Goal: Information Seeking & Learning: Understand process/instructions

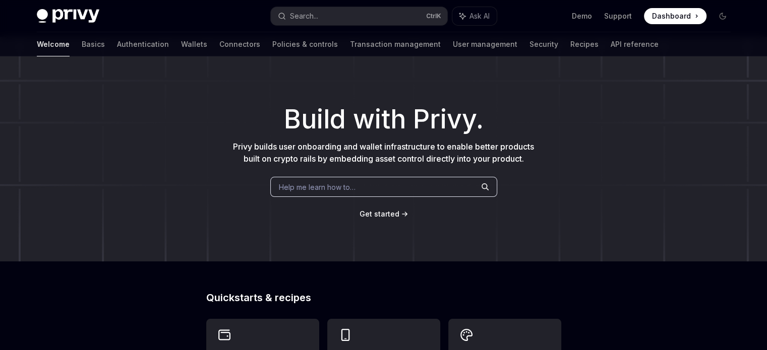
scroll to position [302, 0]
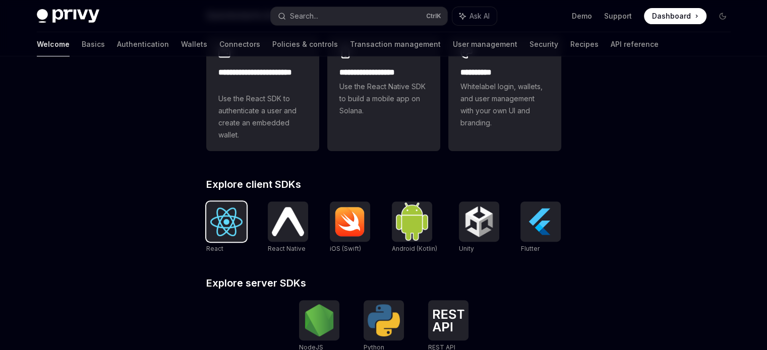
click at [229, 235] on img at bounding box center [226, 222] width 32 height 29
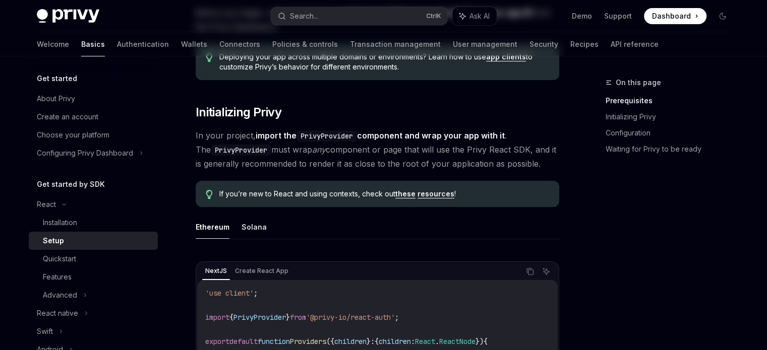
scroll to position [151, 0]
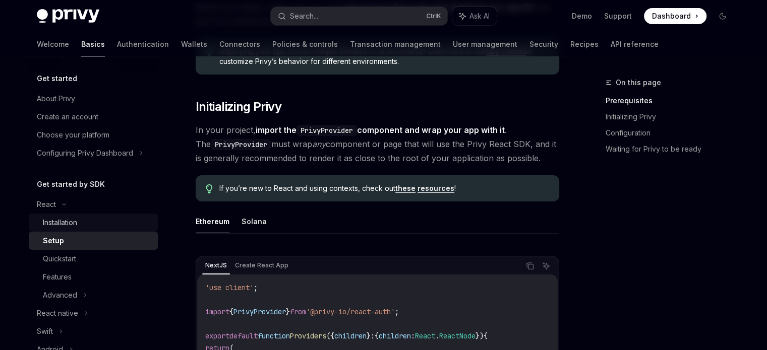
click at [106, 221] on div "Installation" at bounding box center [97, 223] width 109 height 12
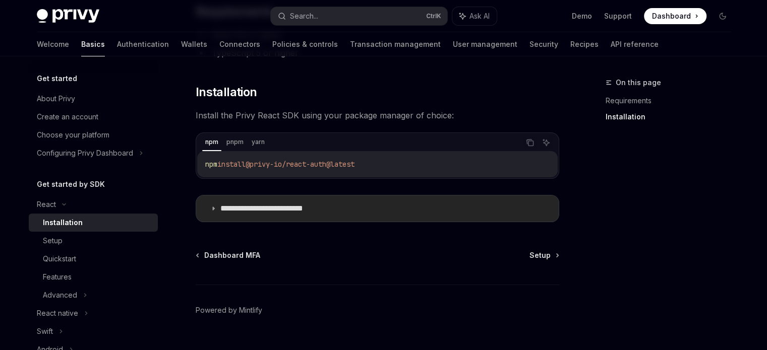
scroll to position [144, 0]
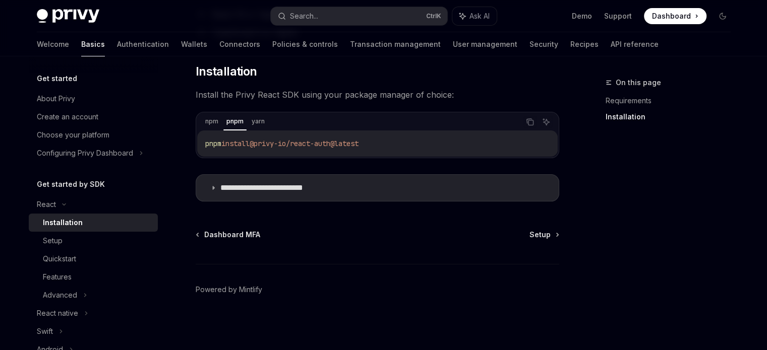
click at [208, 144] on span "pnpm" at bounding box center [213, 143] width 16 height 9
click at [213, 139] on span "pnpm" at bounding box center [213, 143] width 16 height 9
click at [213, 145] on span "pnpm" at bounding box center [213, 143] width 16 height 9
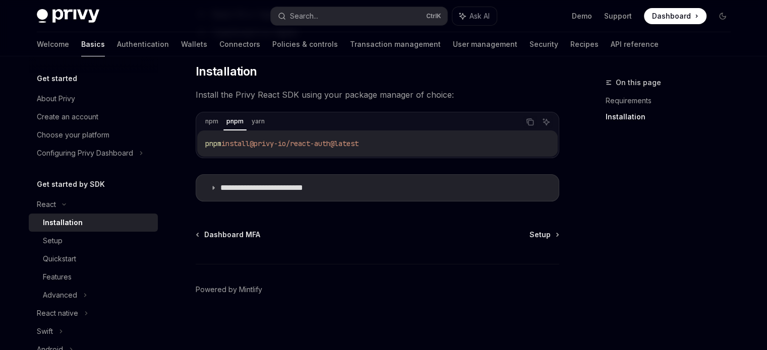
drag, startPoint x: 213, startPoint y: 145, endPoint x: 363, endPoint y: 149, distance: 150.7
click at [357, 148] on code "pnpm install @privy-io/react-auth@latest" at bounding box center [377, 144] width 344 height 12
copy span "pnpm install @privy-io/react-auth@latest"
click at [233, 184] on p "**********" at bounding box center [277, 188] width 115 height 10
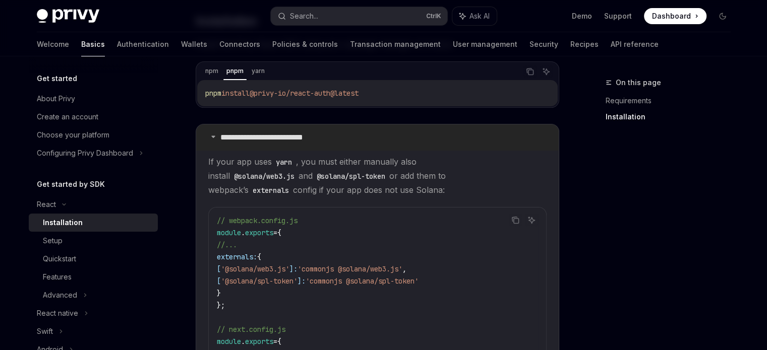
click at [281, 130] on summary "**********" at bounding box center [377, 137] width 362 height 26
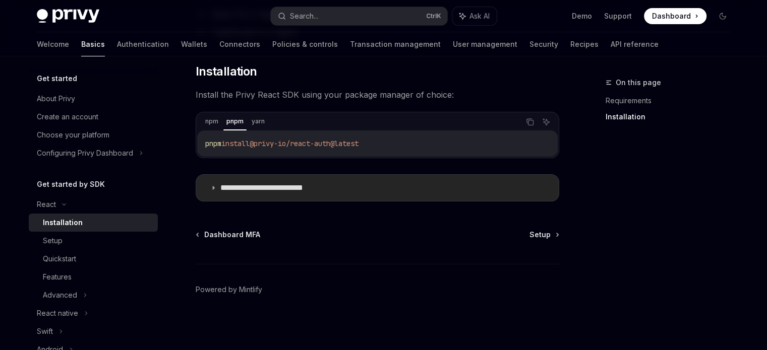
click at [288, 179] on summary "**********" at bounding box center [377, 188] width 362 height 26
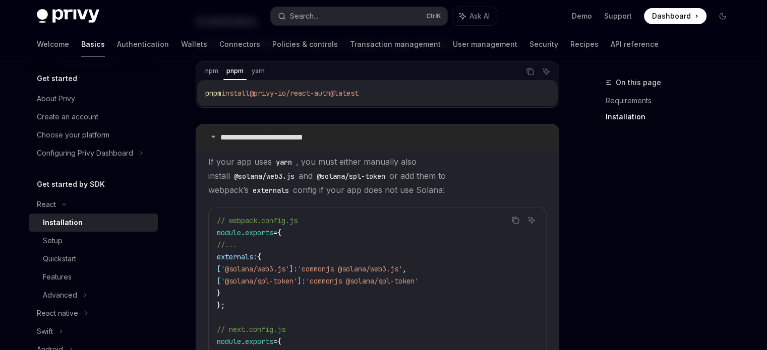
click at [246, 135] on p "**********" at bounding box center [277, 138] width 115 height 10
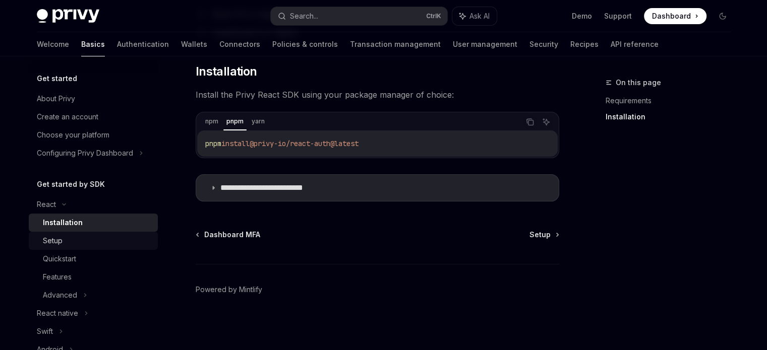
click at [90, 243] on div "Setup" at bounding box center [97, 241] width 109 height 12
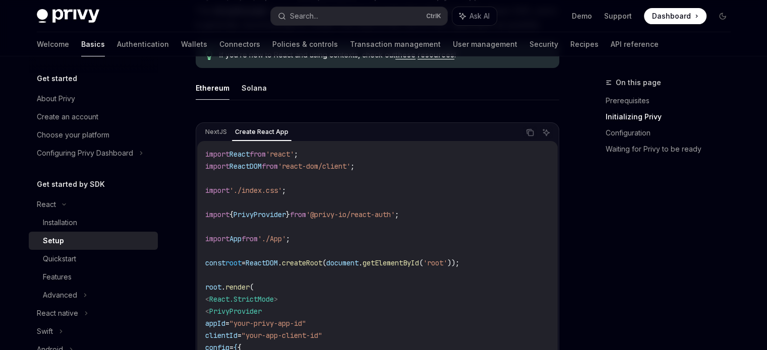
scroll to position [202, 0]
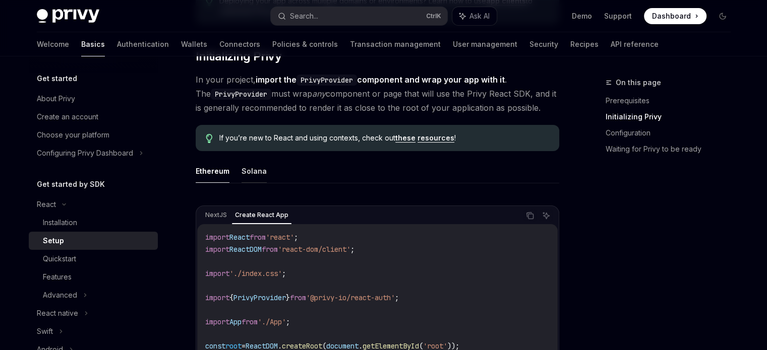
click at [242, 169] on button "Solana" at bounding box center [253, 171] width 25 height 24
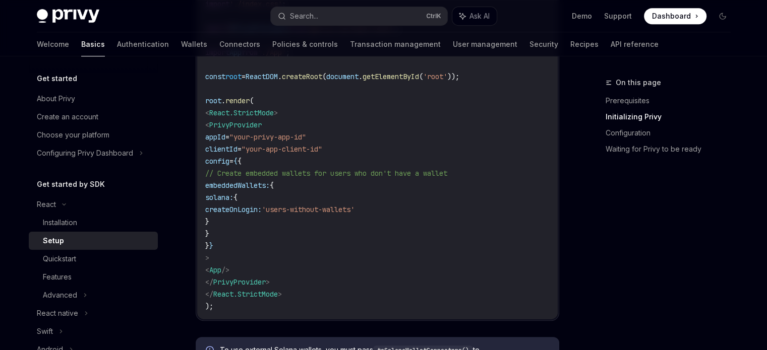
scroll to position [353, 0]
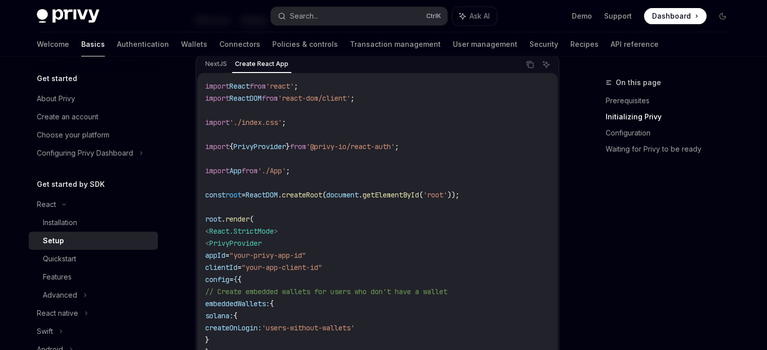
click at [213, 73] on div "import React from 'react' ; import ReactDOM from 'react-dom/client' ; import '.…" at bounding box center [377, 255] width 360 height 365
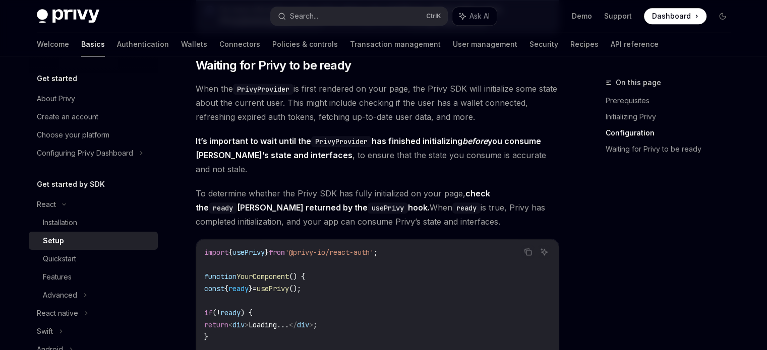
scroll to position [1008, 0]
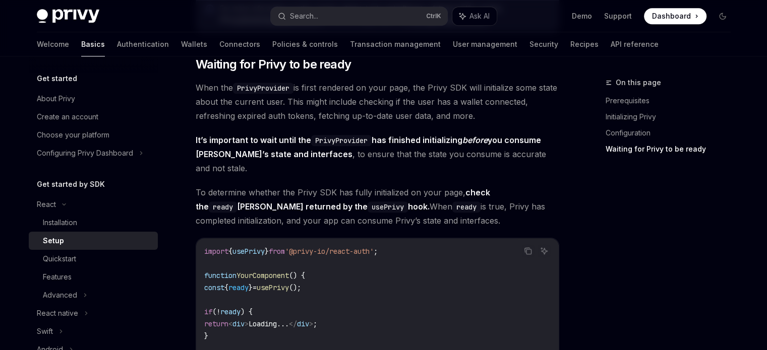
click at [115, 248] on link "Setup" at bounding box center [93, 241] width 129 height 18
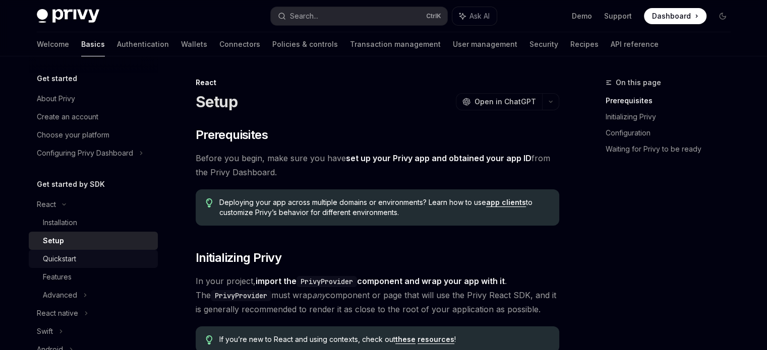
click at [100, 264] on div "Quickstart" at bounding box center [97, 259] width 109 height 12
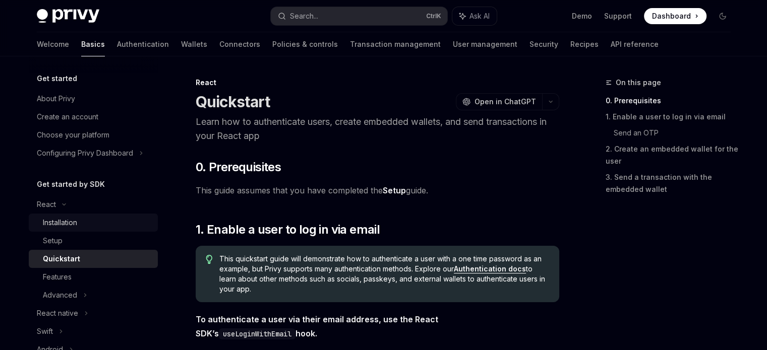
click at [72, 221] on div "Installation" at bounding box center [60, 223] width 34 height 12
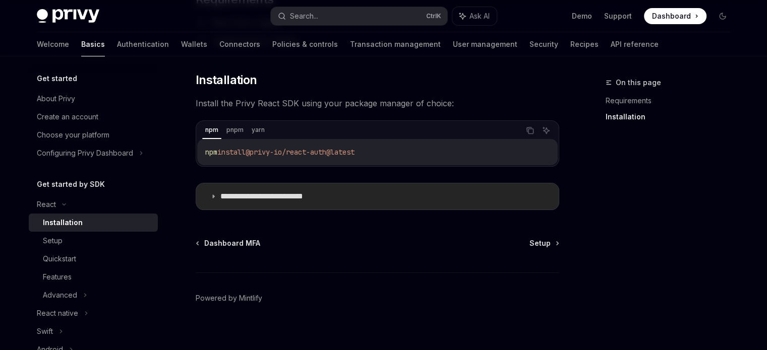
scroll to position [144, 0]
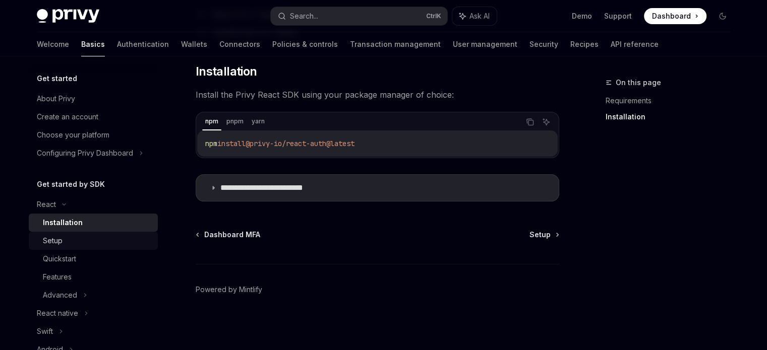
click at [81, 245] on div "Setup" at bounding box center [97, 241] width 109 height 12
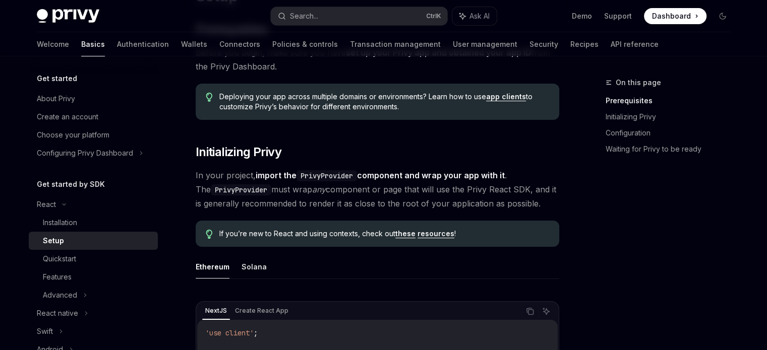
scroll to position [202, 0]
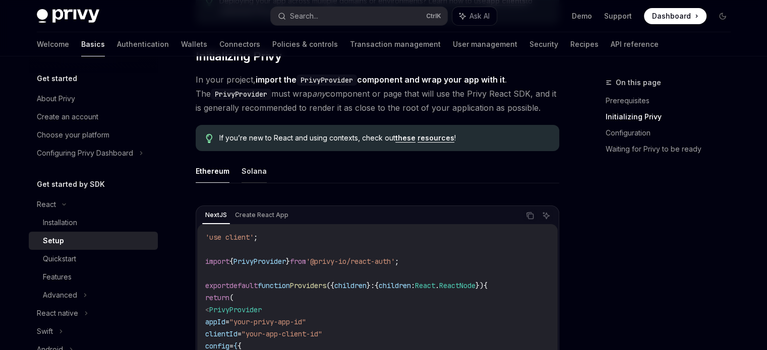
click at [259, 169] on button "Solana" at bounding box center [253, 171] width 25 height 24
type textarea "*"
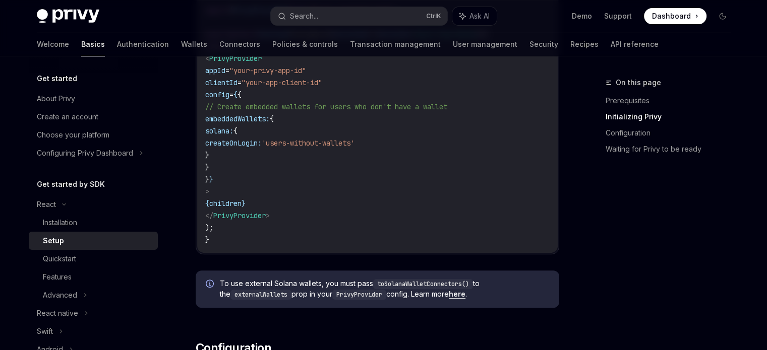
scroll to position [454, 0]
click at [223, 232] on code "'use client' ; import { PrivyProvider } from '@privy-io/react-auth' ; export de…" at bounding box center [377, 112] width 344 height 266
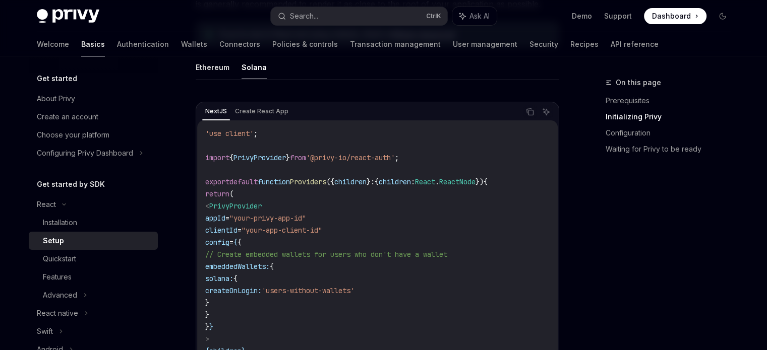
scroll to position [302, 0]
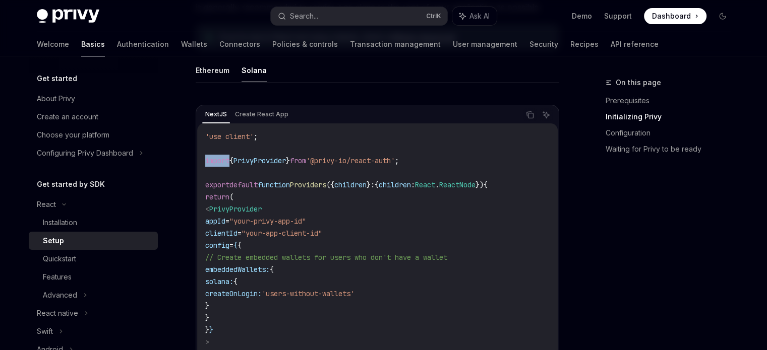
drag, startPoint x: 229, startPoint y: 165, endPoint x: 205, endPoint y: 159, distance: 25.3
click at [205, 159] on span "import" at bounding box center [217, 160] width 24 height 9
drag, startPoint x: 217, startPoint y: 178, endPoint x: 212, endPoint y: 171, distance: 8.4
click at [214, 175] on code "'use client' ; import { PrivyProvider } from '@privy-io/react-auth' ; export de…" at bounding box center [377, 264] width 344 height 266
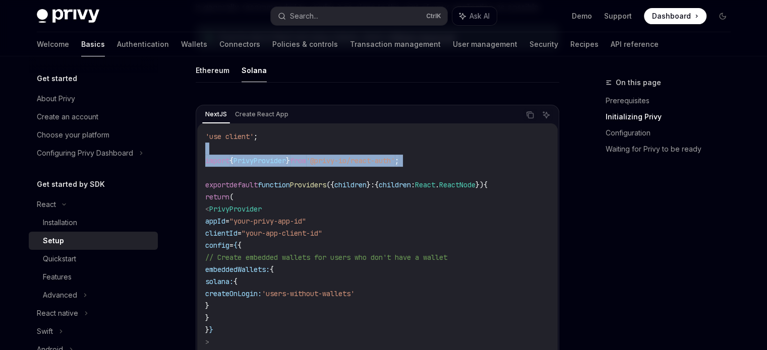
drag, startPoint x: 212, startPoint y: 167, endPoint x: 188, endPoint y: 153, distance: 27.6
copy code "import { PrivyProvider } from '@privy-io/react-auth' ;"
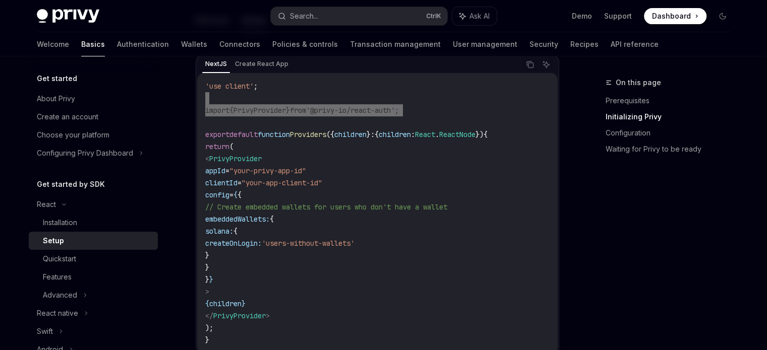
scroll to position [454, 0]
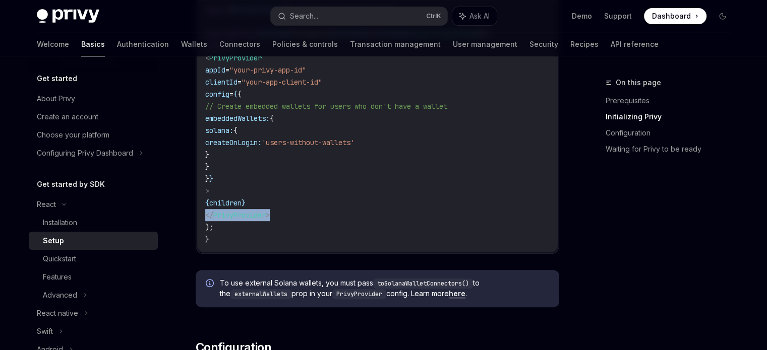
drag, startPoint x: 278, startPoint y: 213, endPoint x: 173, endPoint y: 213, distance: 104.3
copy span "</ PrivyProvider >"
